Goal: Navigation & Orientation: Understand site structure

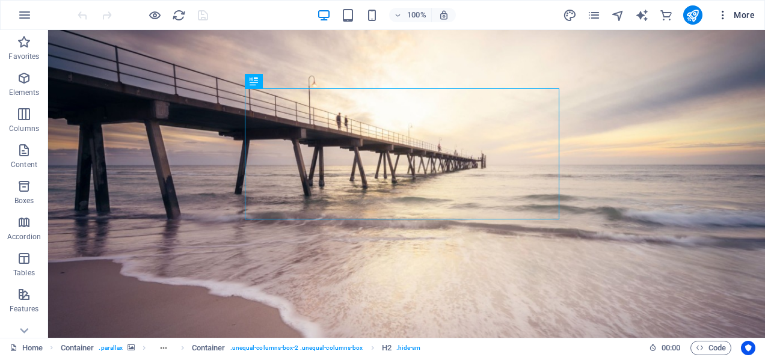
click at [721, 13] on icon "button" at bounding box center [723, 15] width 12 height 12
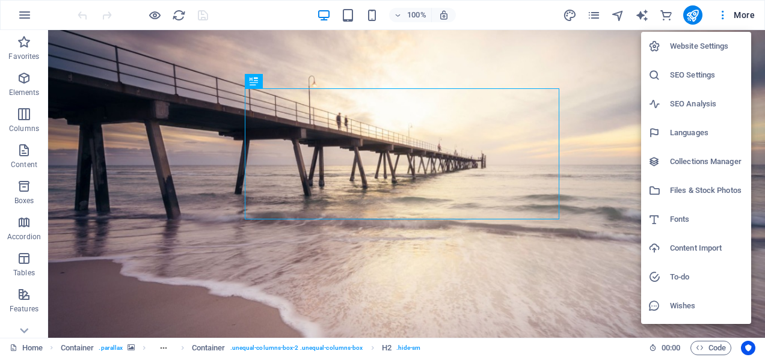
click at [731, 195] on h6 "Files & Stock Photos" at bounding box center [707, 190] width 74 height 14
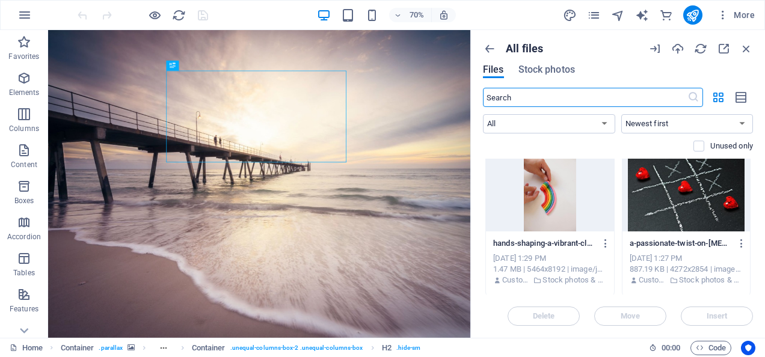
scroll to position [1684, 0]
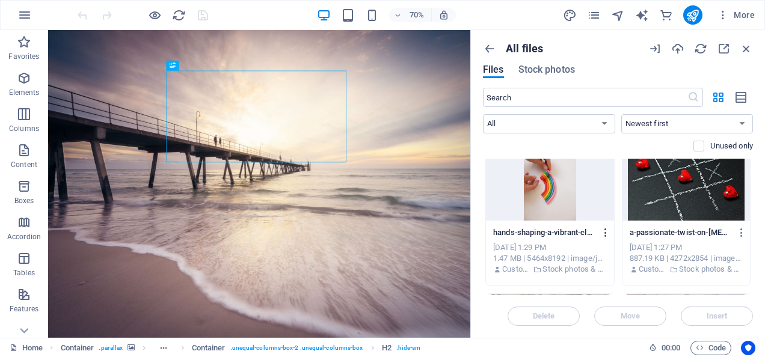
click at [607, 230] on icon "button" at bounding box center [605, 232] width 11 height 11
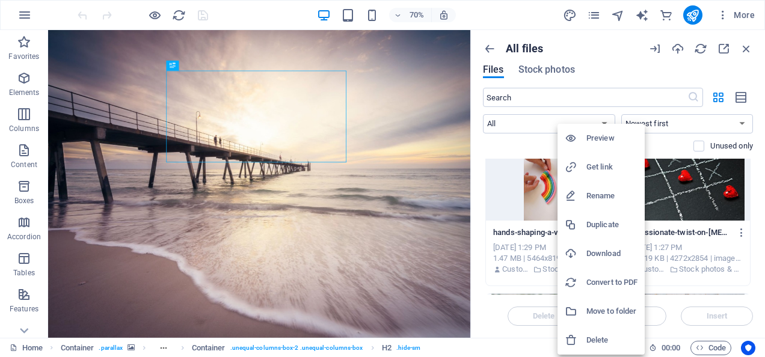
click at [754, 161] on div at bounding box center [382, 178] width 765 height 357
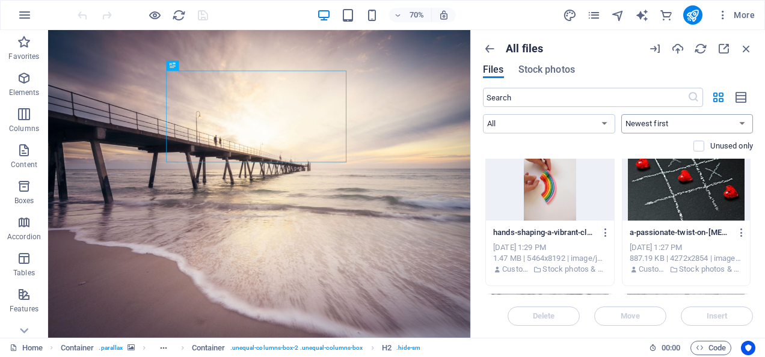
click at [699, 124] on select "Newest first Oldest first Name (A-Z) Name (Z-A) Size (0-9) Size (9-0) Resolutio…" at bounding box center [687, 123] width 132 height 19
click at [749, 48] on icon "button" at bounding box center [746, 48] width 13 height 13
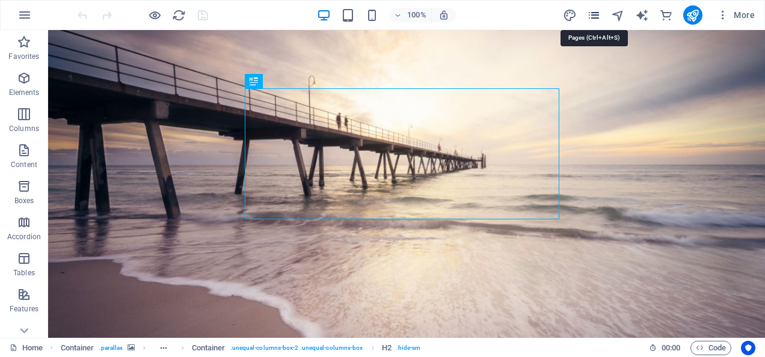
click at [591, 13] on icon "pages" at bounding box center [594, 15] width 14 height 14
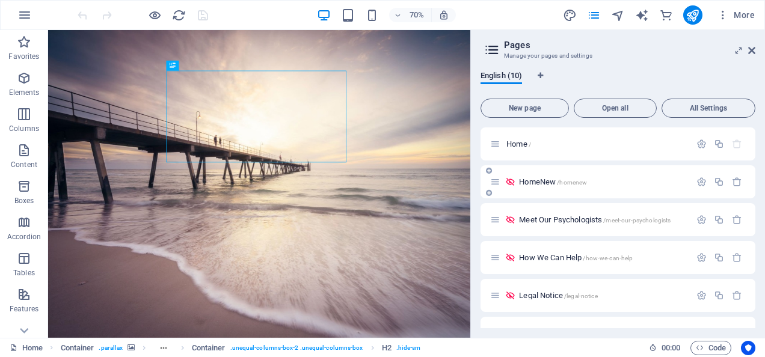
click at [582, 181] on span "/homenew" at bounding box center [572, 182] width 30 height 7
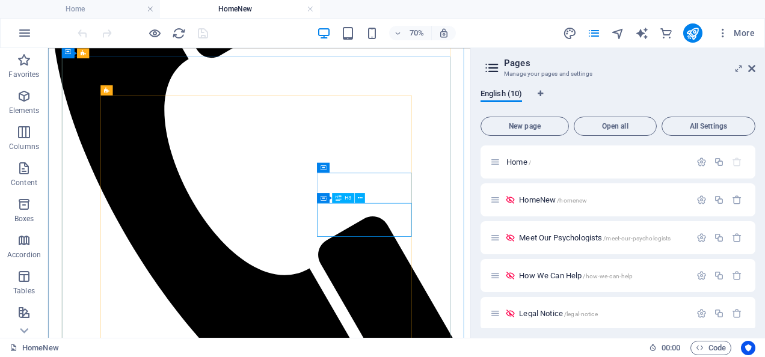
scroll to position [962, 0]
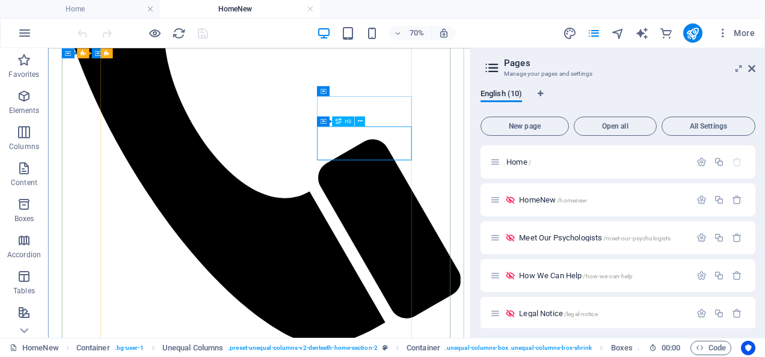
click at [559, 238] on span "Meet Our Psychologists /meet-our-psychologists" at bounding box center [595, 237] width 152 height 9
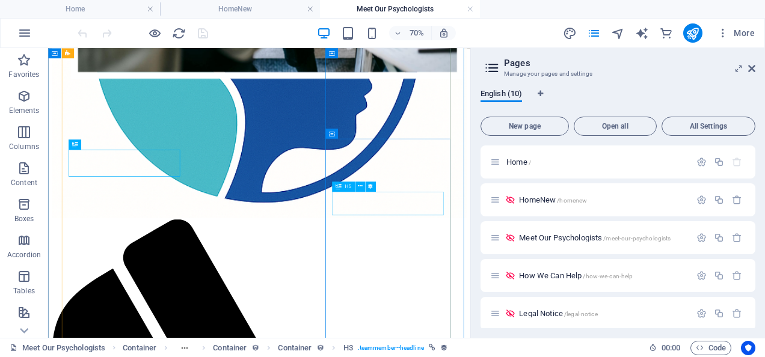
scroll to position [364, 0]
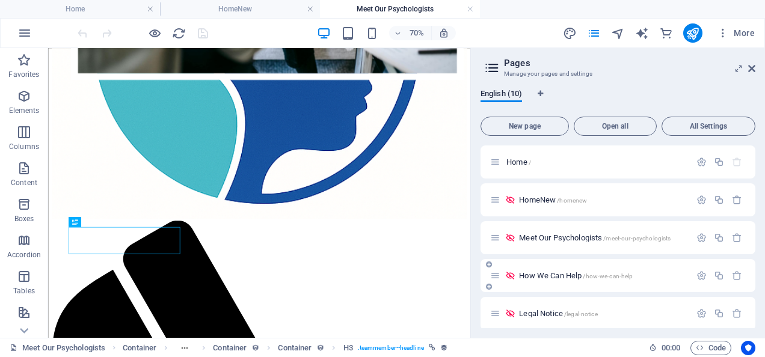
click at [564, 274] on span "How We Can Help /how-we-can-help" at bounding box center [576, 275] width 114 height 9
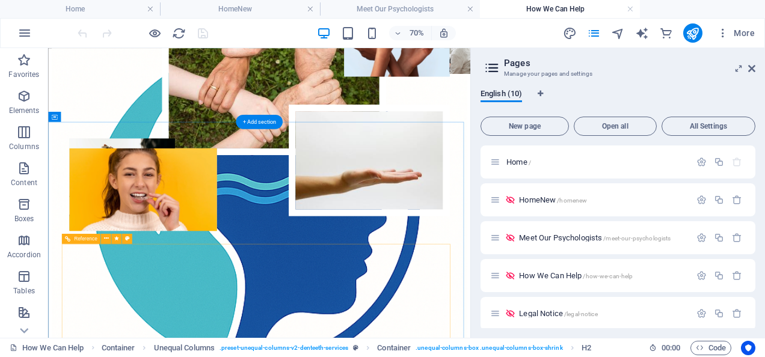
scroll to position [130, 0]
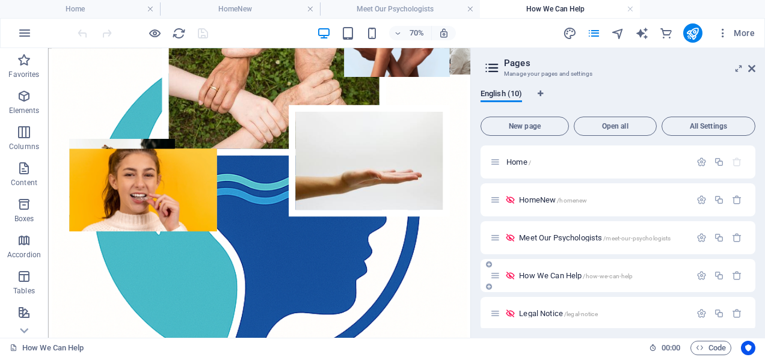
click at [544, 275] on span "How We Can Help /how-we-can-help" at bounding box center [576, 275] width 114 height 9
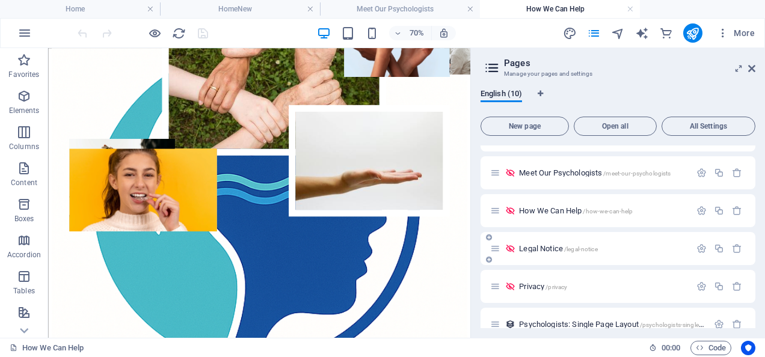
scroll to position [120, 0]
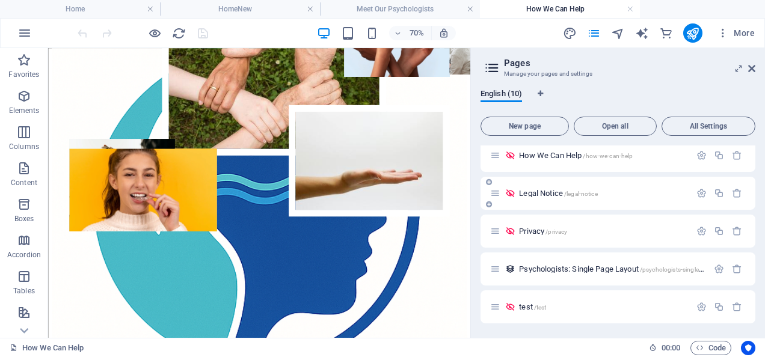
click at [529, 187] on div "Legal Notice /legal-notice" at bounding box center [590, 193] width 200 height 14
click at [532, 193] on span "Legal Notice /legal-notice" at bounding box center [558, 193] width 78 height 9
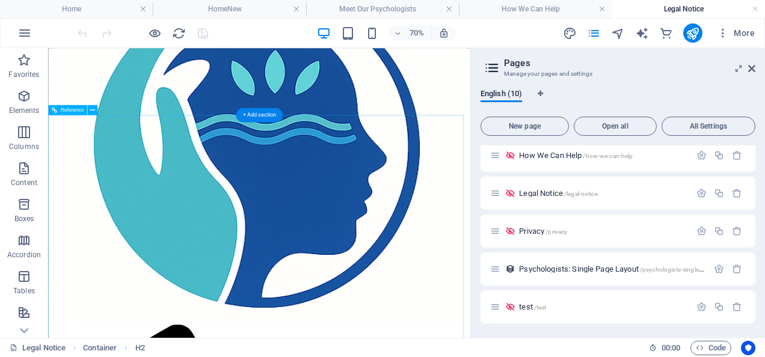
scroll to position [215, 0]
click at [536, 231] on span "Privacy /privacy" at bounding box center [543, 231] width 48 height 9
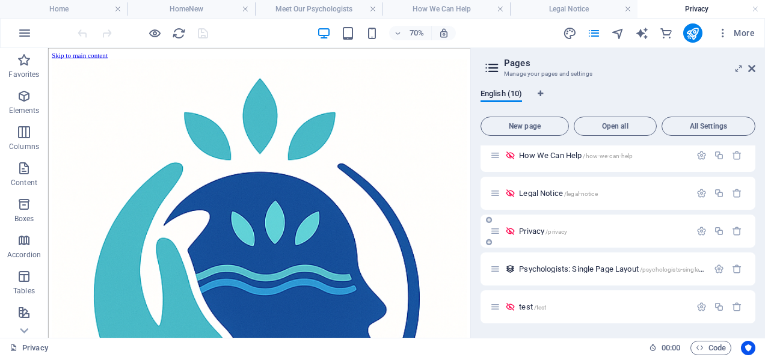
scroll to position [0, 0]
click at [559, 274] on div "Psychologists: Single Page Layout /psychologists-single-page-layout" at bounding box center [599, 269] width 218 height 14
click at [559, 268] on span "Psychologists: Single Page Layout /psychologists-single-page-layout" at bounding box center [626, 269] width 214 height 9
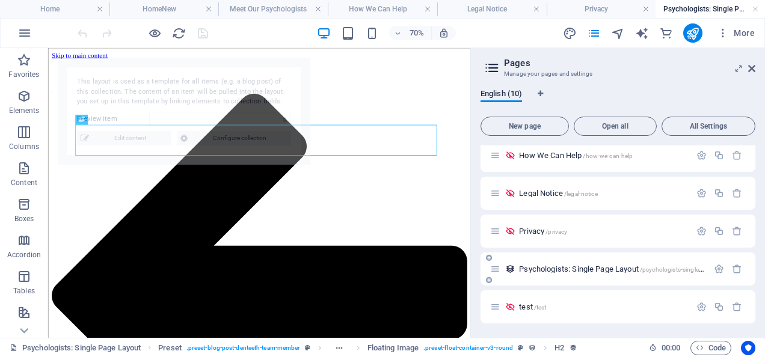
select select "68d3800dcb9b416bab065139"
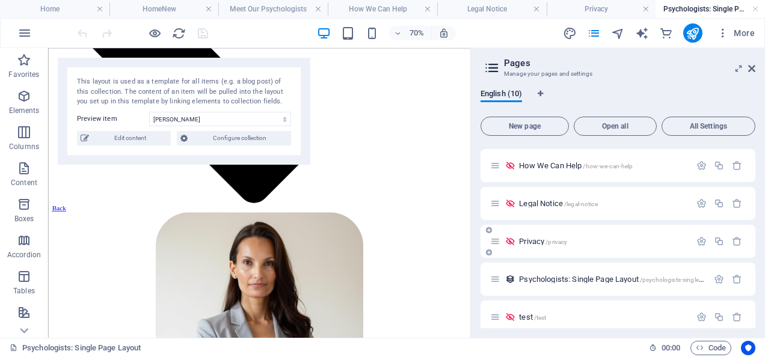
scroll to position [120, 0]
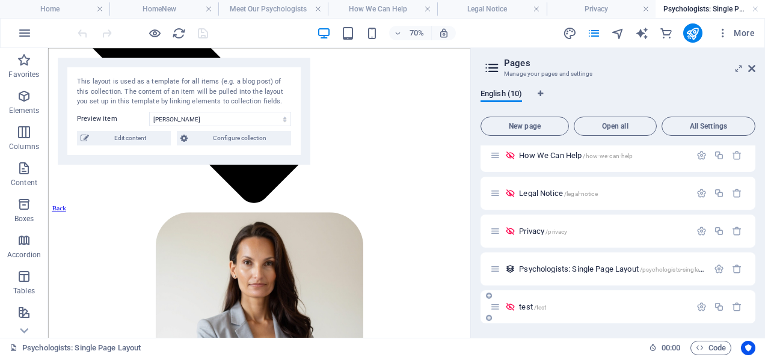
click at [531, 303] on span "test /test" at bounding box center [532, 307] width 27 height 9
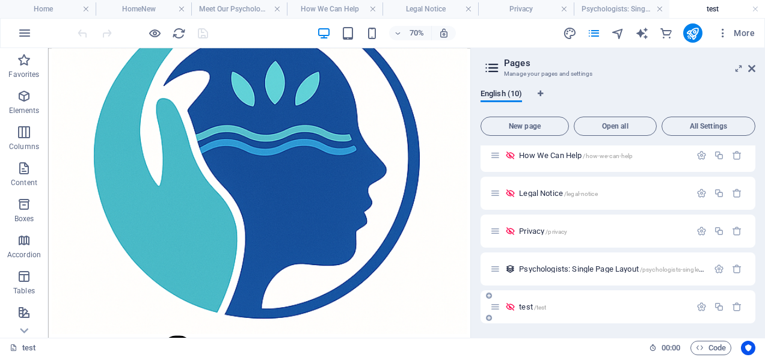
scroll to position [180, 0]
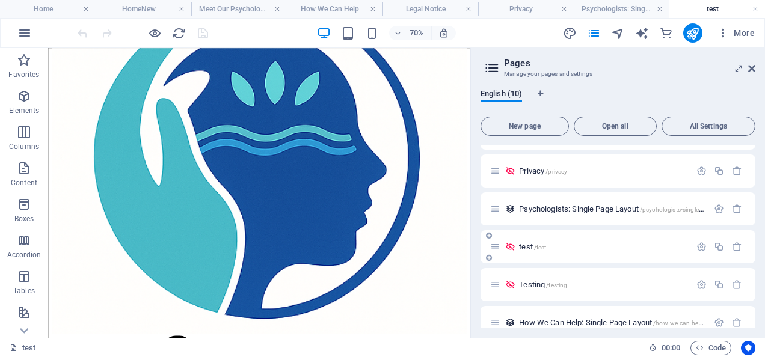
click at [528, 247] on span "test /test" at bounding box center [532, 246] width 27 height 9
click at [533, 242] on div "test /test" at bounding box center [590, 247] width 200 height 14
click at [538, 248] on span "/test" at bounding box center [540, 247] width 13 height 7
click at [540, 280] on span "Testing /testing" at bounding box center [543, 284] width 48 height 9
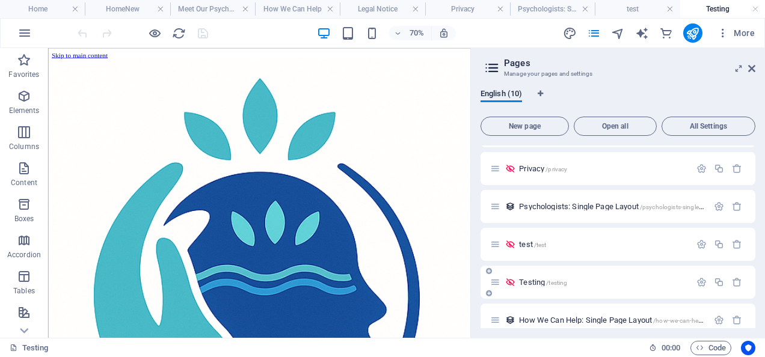
scroll to position [196, 0]
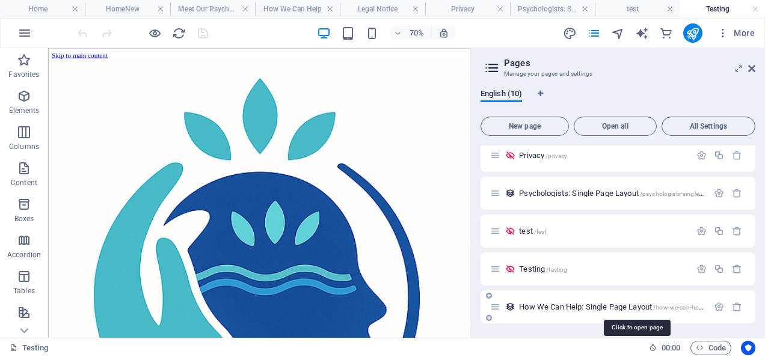
click at [598, 309] on span "How We Can Help: Single Page Layout /how-we-can-help-single-page-layout" at bounding box center [637, 307] width 236 height 9
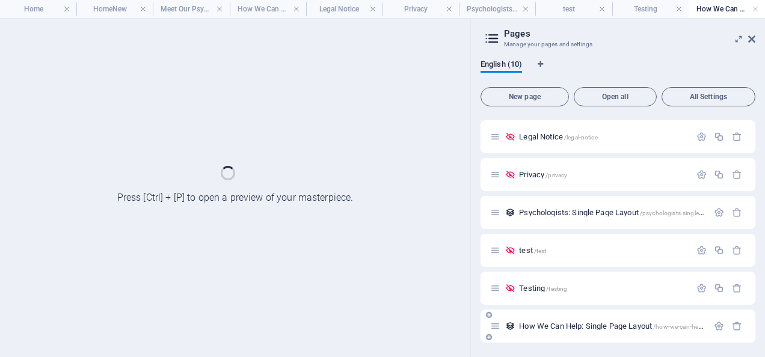
scroll to position [147, 0]
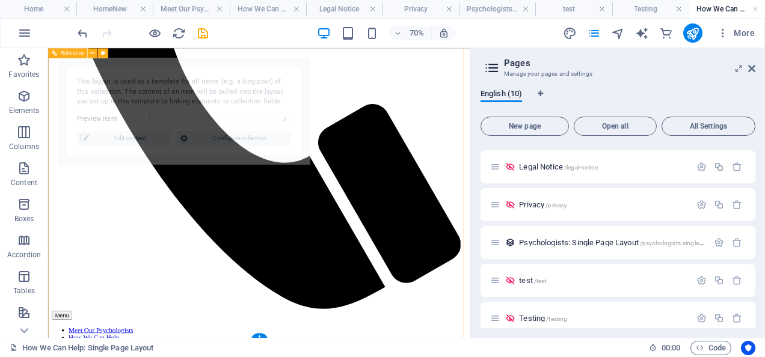
select select "68c3d142434edc1567039bf7"
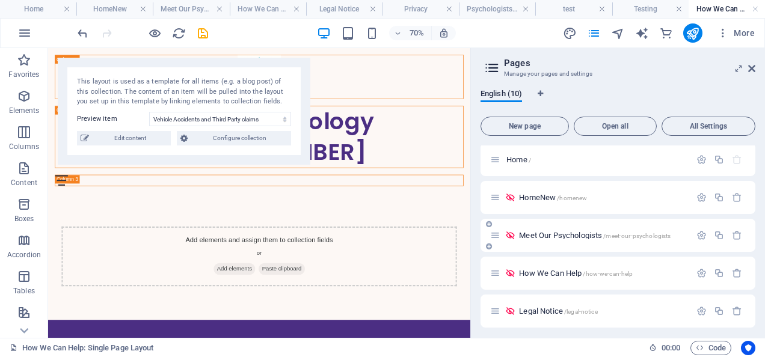
scroll to position [0, 0]
click at [521, 159] on span "Home /" at bounding box center [518, 162] width 25 height 9
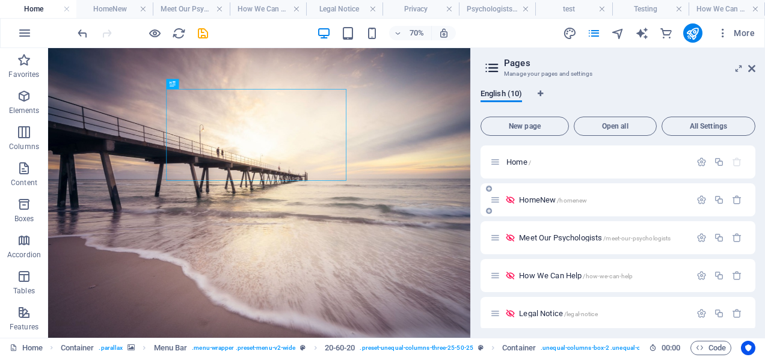
click at [544, 200] on span "HomeNew /homenew" at bounding box center [553, 199] width 68 height 9
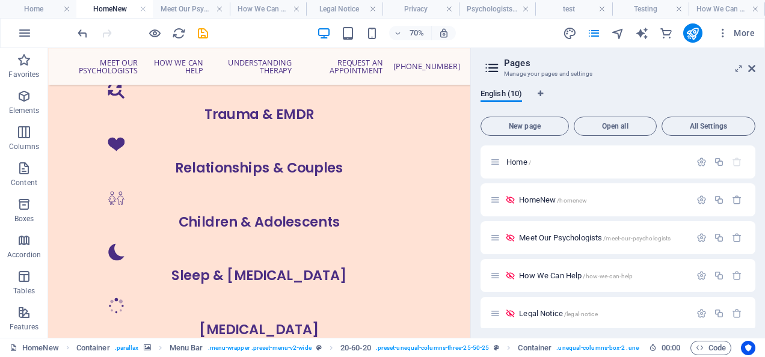
scroll to position [1389, 0]
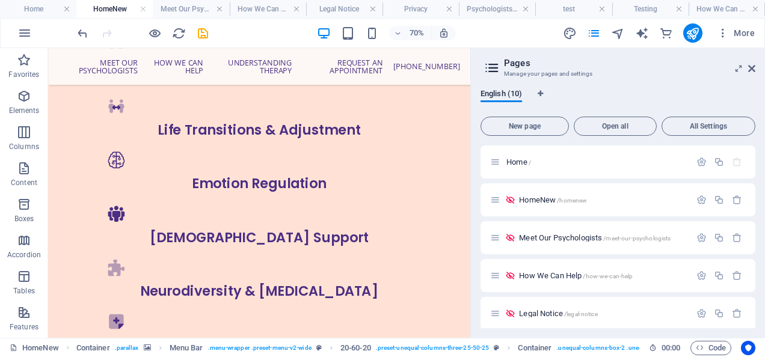
click at [470, 200] on aside "Pages Manage your pages and settings English (10) New page Open all All Setting…" at bounding box center [617, 193] width 295 height 290
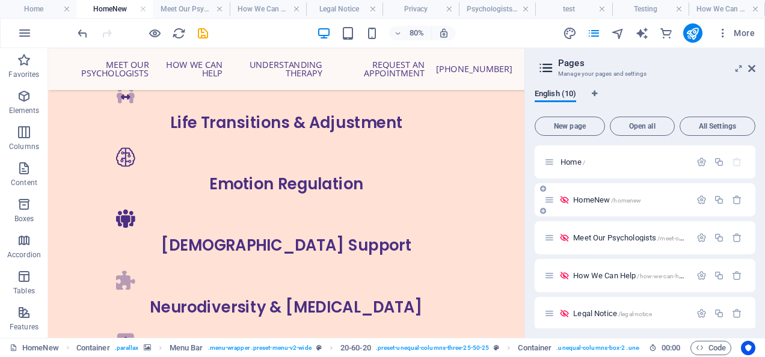
drag, startPoint x: 472, startPoint y: 180, endPoint x: 548, endPoint y: 188, distance: 76.8
click at [593, 180] on aside "Pages Manage your pages and settings English (10) New page Open all All Setting…" at bounding box center [644, 193] width 241 height 290
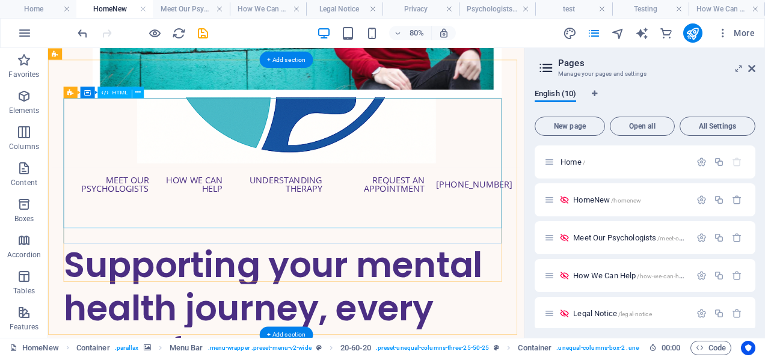
scroll to position [421, 0]
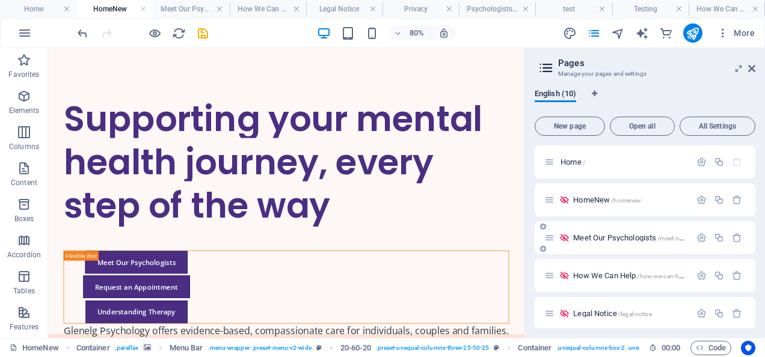
click at [619, 235] on span "Meet Our Psychologists /meet-our-psychologists" at bounding box center [649, 237] width 152 height 9
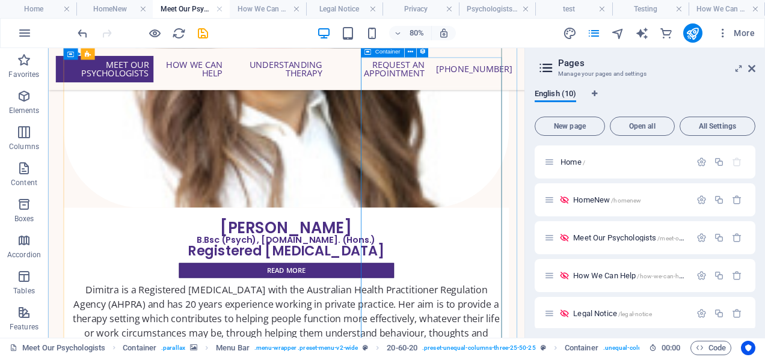
scroll to position [805, 0]
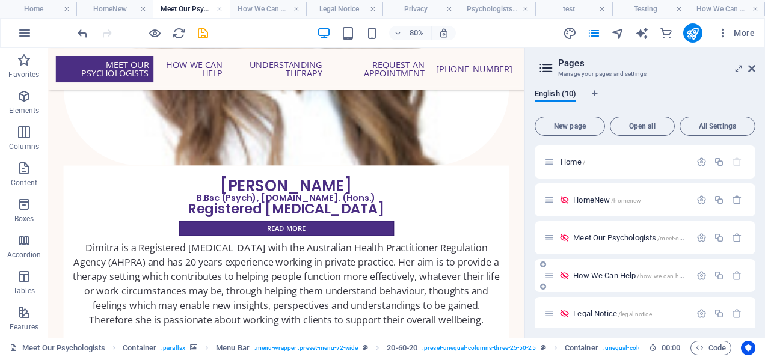
click at [603, 273] on span "How We Can Help /how-we-can-help" at bounding box center [630, 275] width 114 height 9
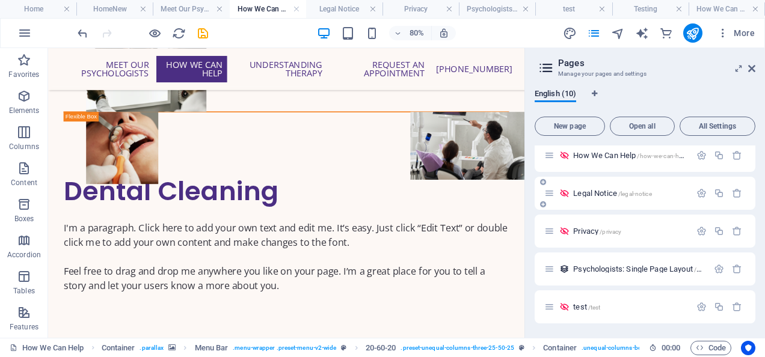
scroll to position [60, 0]
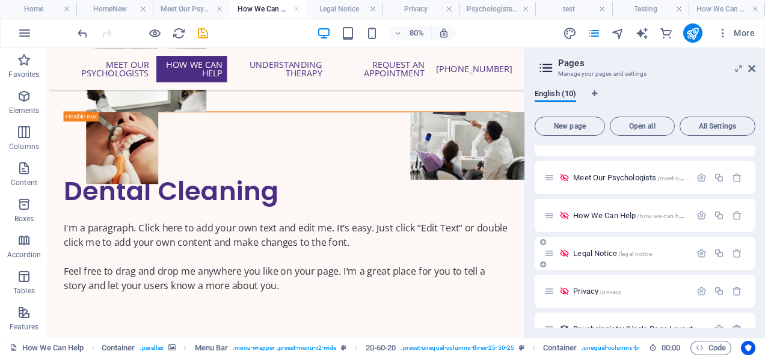
click at [603, 253] on span "Legal Notice /legal-notice" at bounding box center [612, 253] width 78 height 9
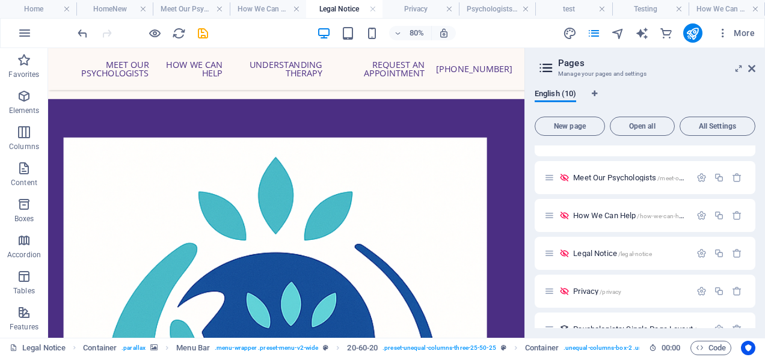
scroll to position [246, 0]
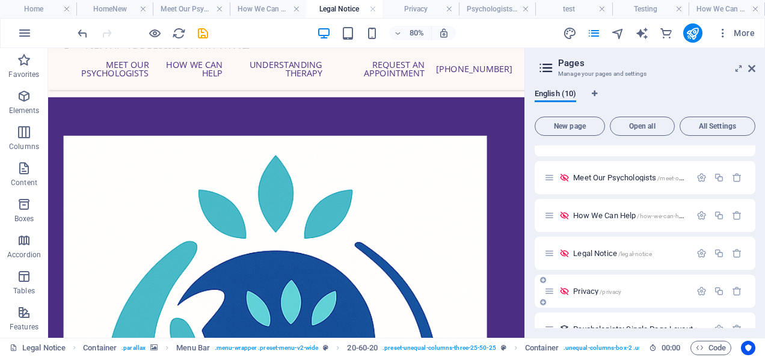
click at [592, 297] on div "Privacy /privacy" at bounding box center [617, 291] width 146 height 14
click at [592, 290] on span "Privacy /privacy" at bounding box center [597, 291] width 48 height 9
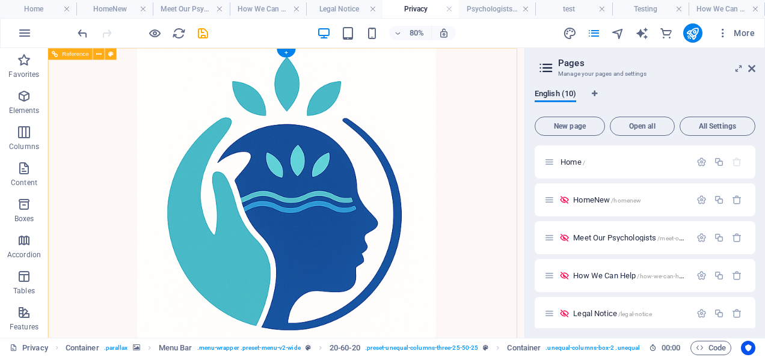
scroll to position [0, 0]
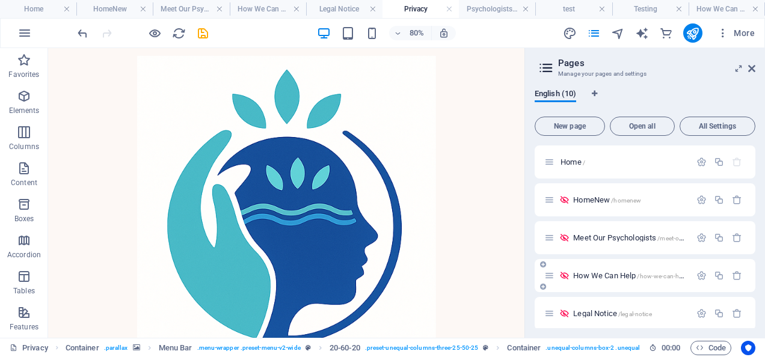
click at [618, 278] on span "How We Can Help /how-we-can-help" at bounding box center [630, 275] width 114 height 9
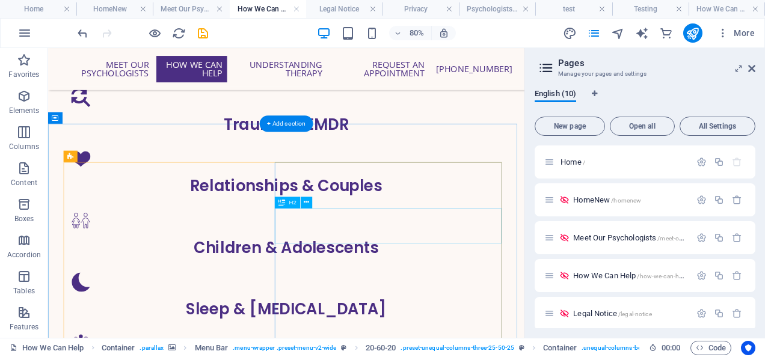
scroll to position [508, 0]
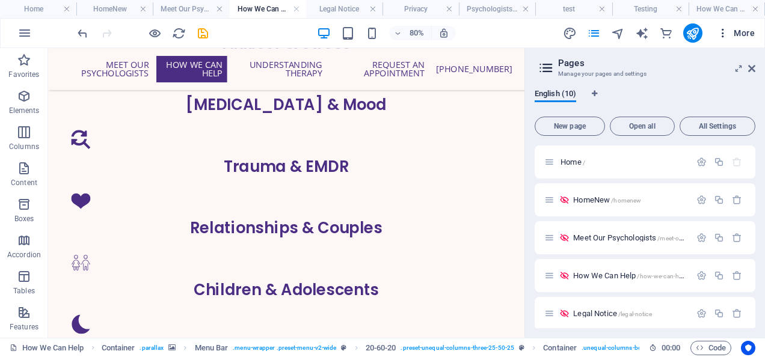
click at [722, 31] on icon "button" at bounding box center [723, 33] width 12 height 12
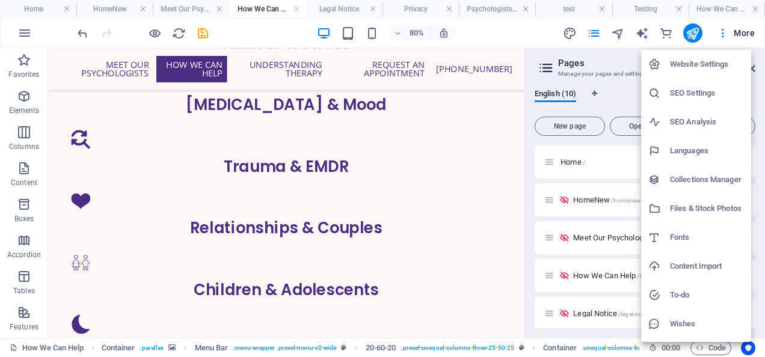
click at [622, 96] on div at bounding box center [382, 178] width 765 height 357
